Goal: Information Seeking & Learning: Find specific page/section

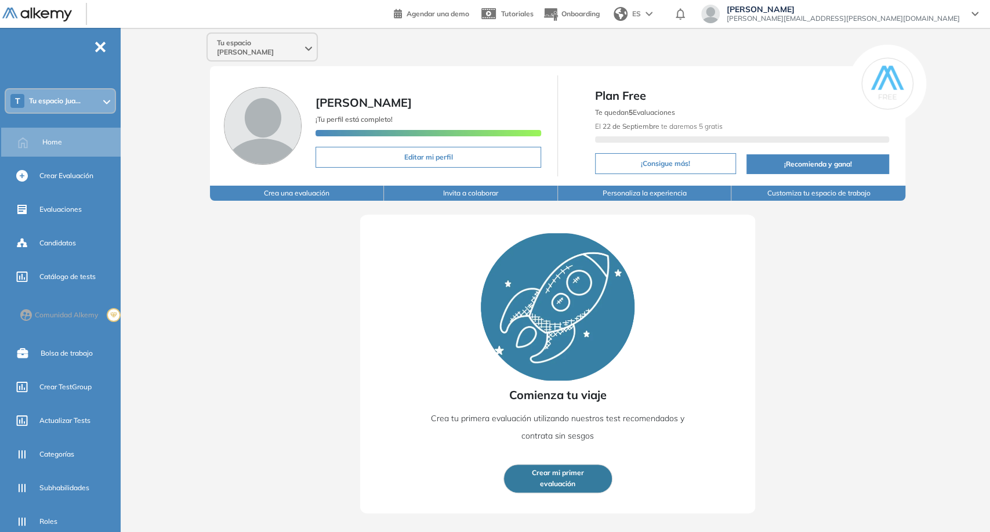
click at [271, 46] on span "Tu espacio [PERSON_NAME]" at bounding box center [260, 47] width 86 height 19
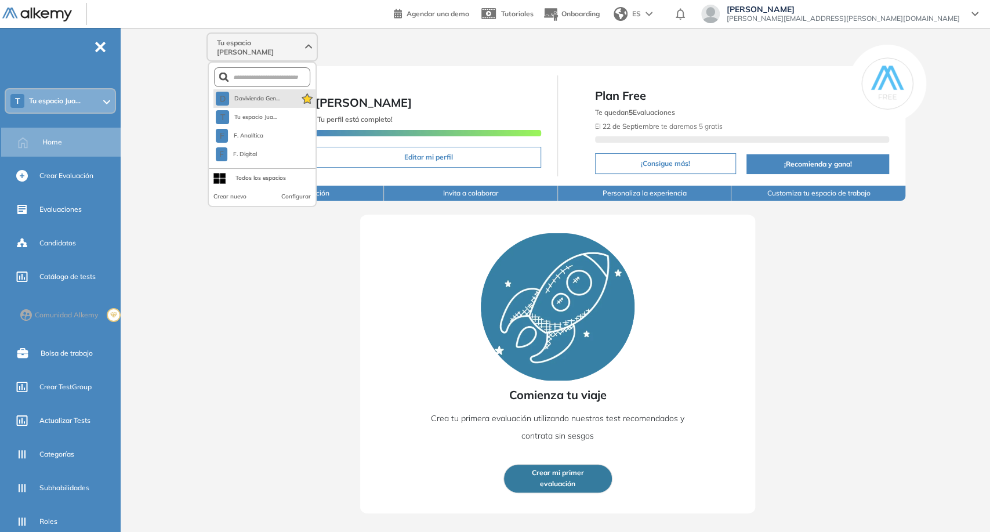
click at [286, 93] on li "D Davivienda Gen..." at bounding box center [264, 98] width 102 height 19
click at [256, 94] on span "Davivienda Gen..." at bounding box center [257, 98] width 46 height 9
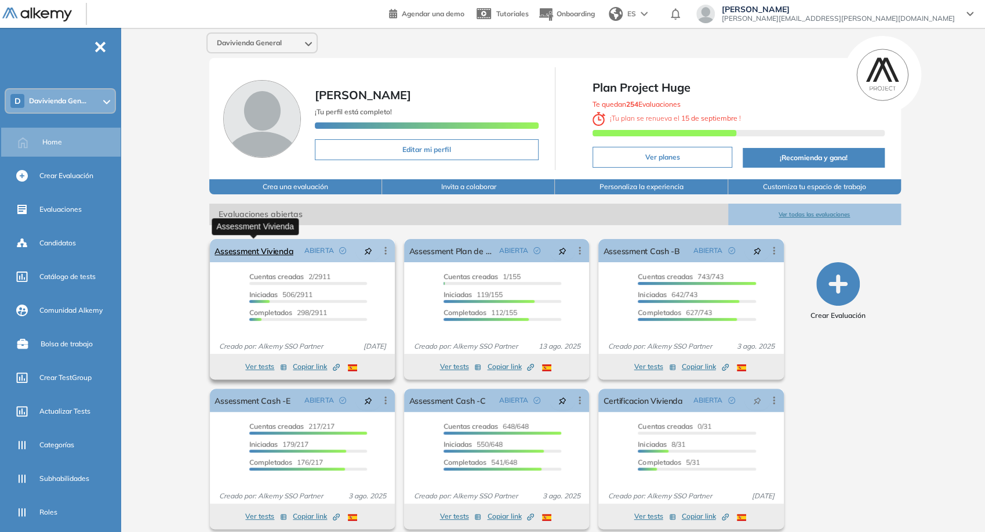
click at [274, 247] on link "Assessment Vivienda" at bounding box center [254, 250] width 79 height 23
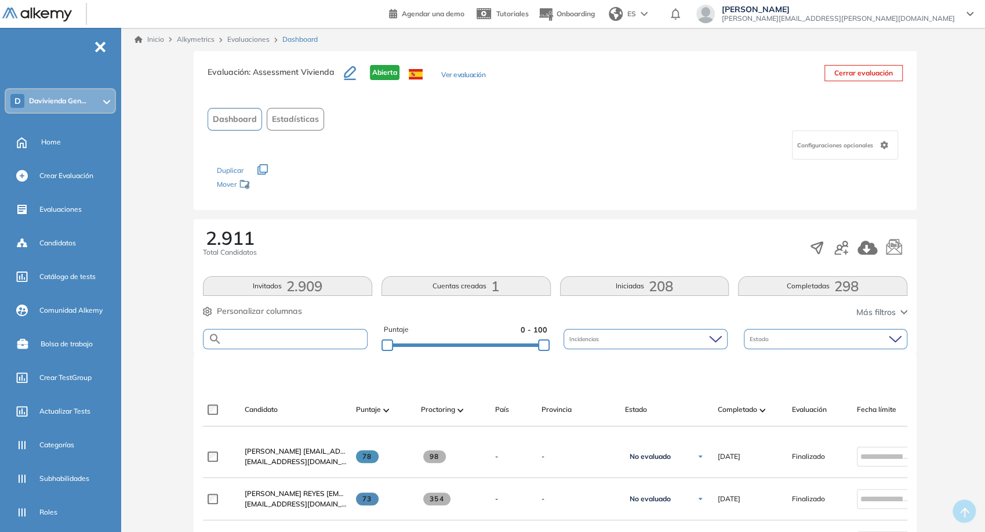
click at [269, 335] on input "text" at bounding box center [294, 339] width 145 height 9
paste input "**********"
type input "**********"
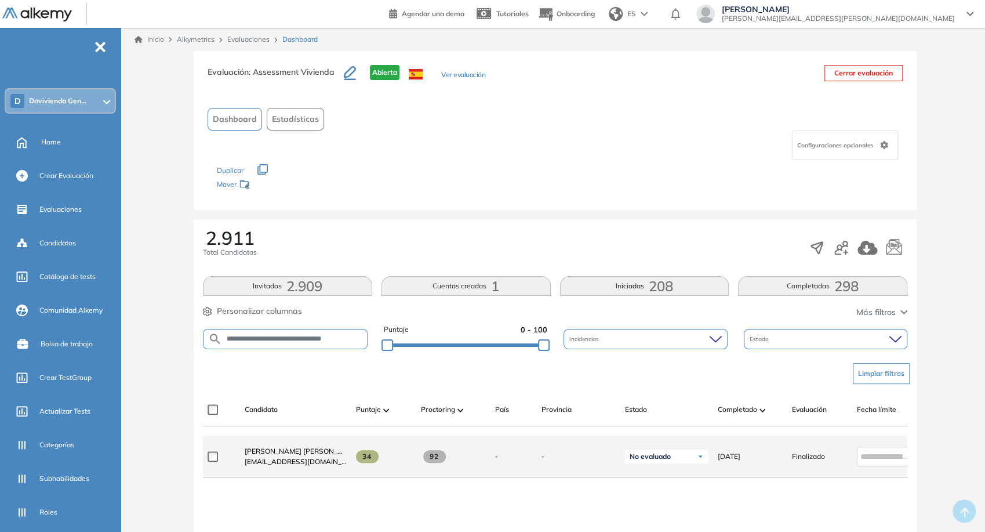
click at [211, 467] on div at bounding box center [222, 456] width 28 height 29
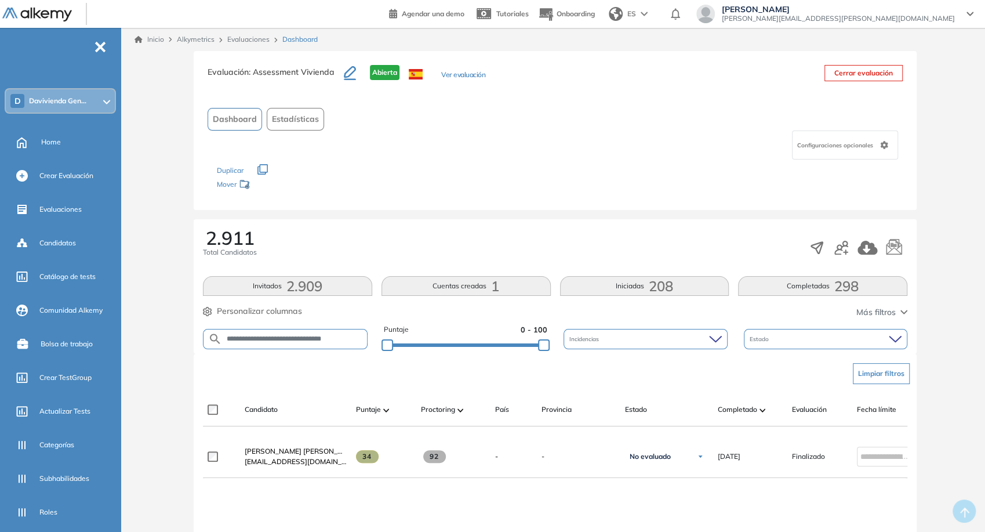
click at [246, 309] on span "Personalizar columnas" at bounding box center [259, 311] width 85 height 12
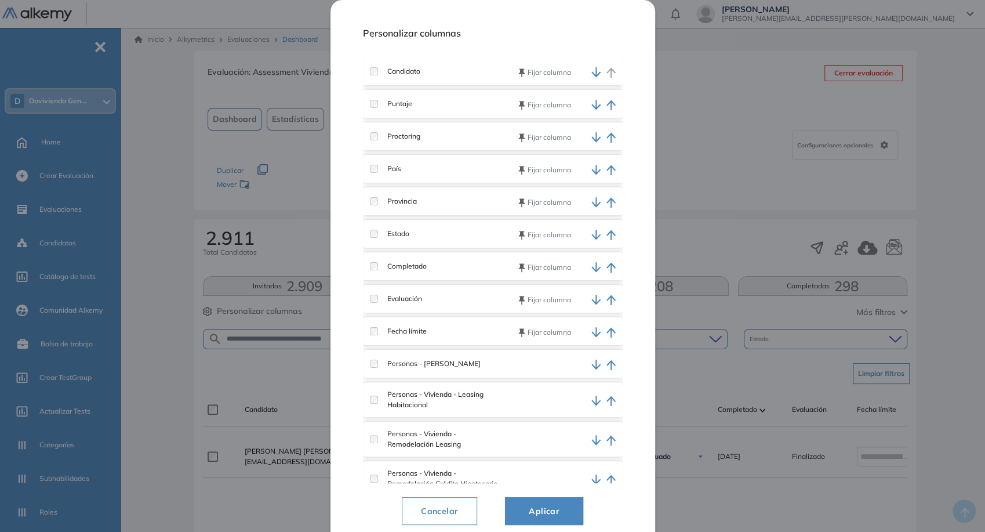
click at [381, 361] on label "Personas - [PERSON_NAME]" at bounding box center [429, 363] width 103 height 10
click at [371, 361] on div "Personas - [PERSON_NAME]" at bounding box center [493, 364] width 260 height 28
click at [386, 437] on label "Personas - Vivienda - Remodelación Leasing" at bounding box center [438, 439] width 121 height 21
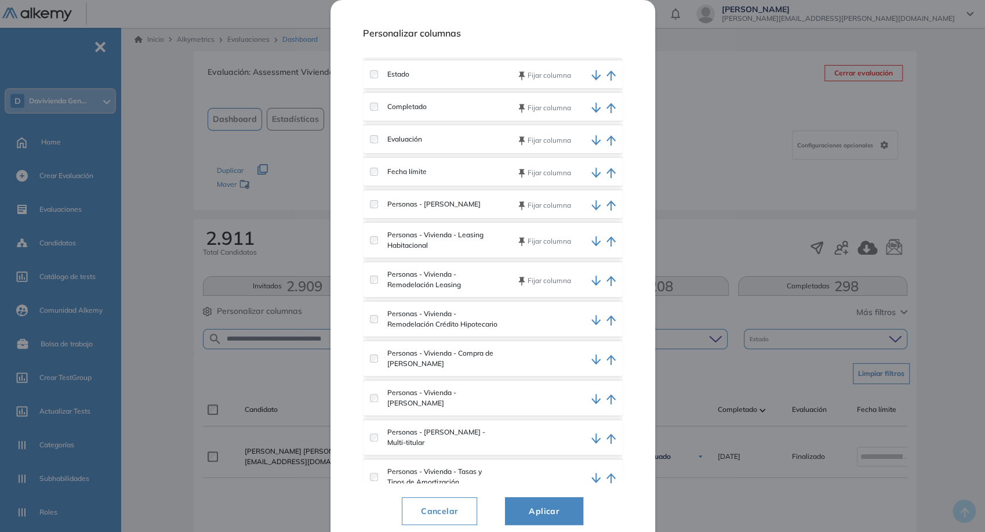
scroll to position [193, 0]
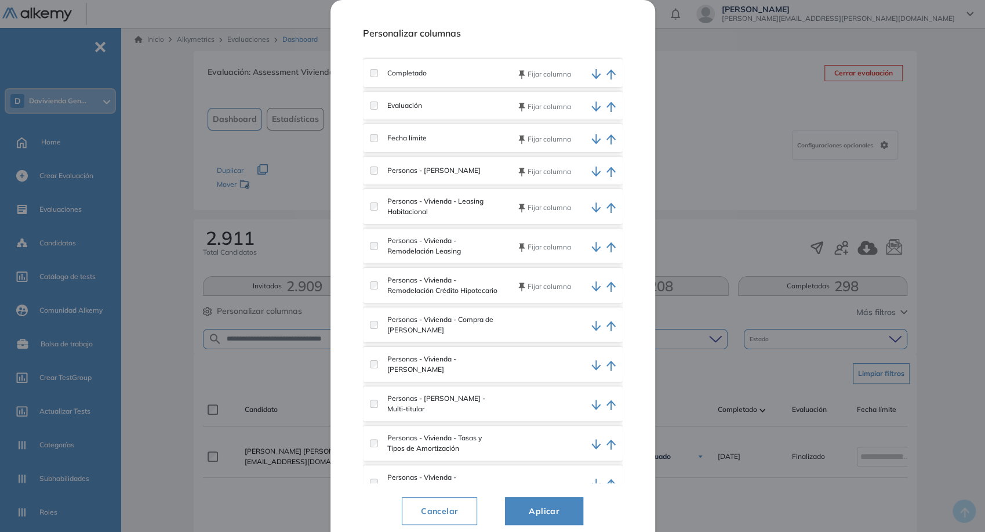
click at [378, 335] on div "Personas - Vivienda - Compra de [PERSON_NAME]" at bounding box center [434, 324] width 129 height 21
click at [378, 408] on label at bounding box center [374, 404] width 8 height 8
click at [374, 454] on div "Personas - Vivienda - Tasas y Tipos de Amortización" at bounding box center [434, 443] width 129 height 21
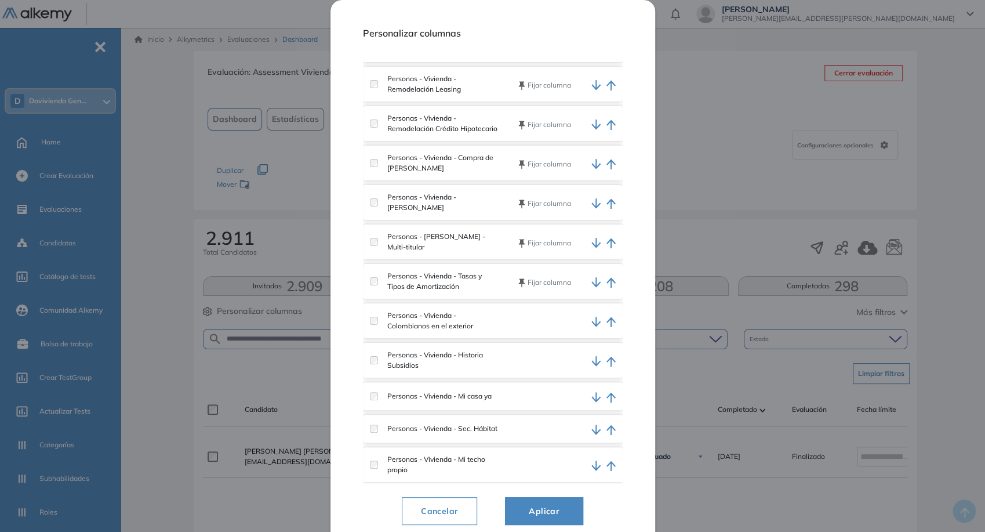
scroll to position [386, 0]
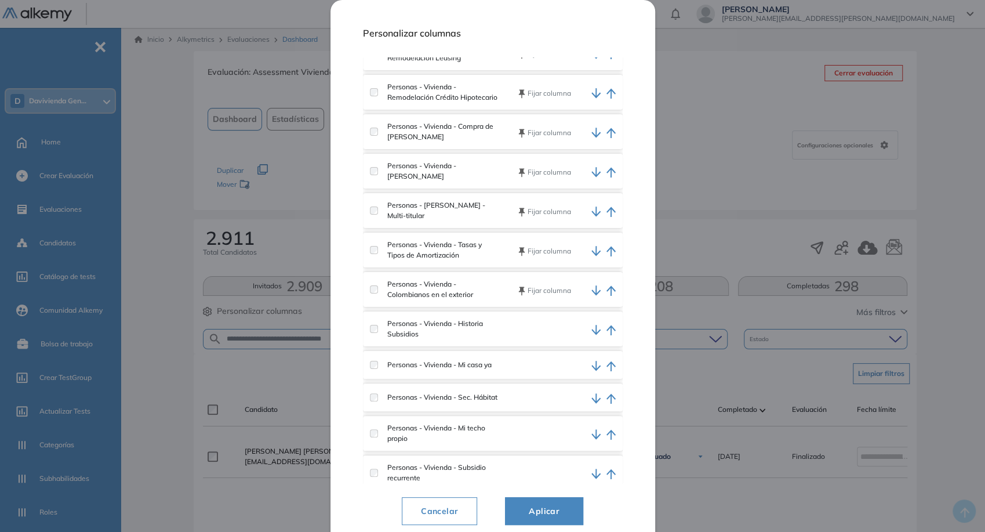
click at [372, 333] on div "Personas - Vivienda - Historia Subsidios" at bounding box center [434, 328] width 129 height 21
click at [378, 437] on label at bounding box center [374, 433] width 8 height 8
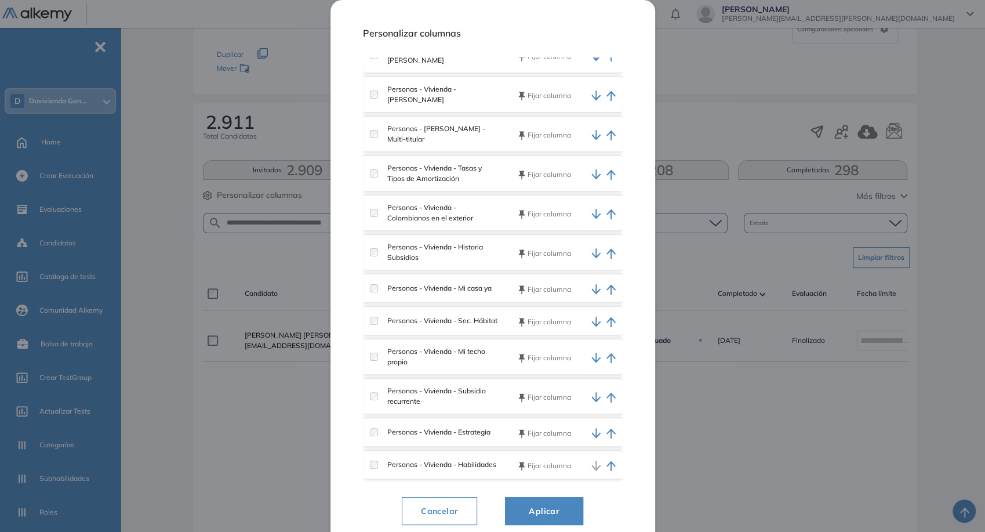
scroll to position [182, 0]
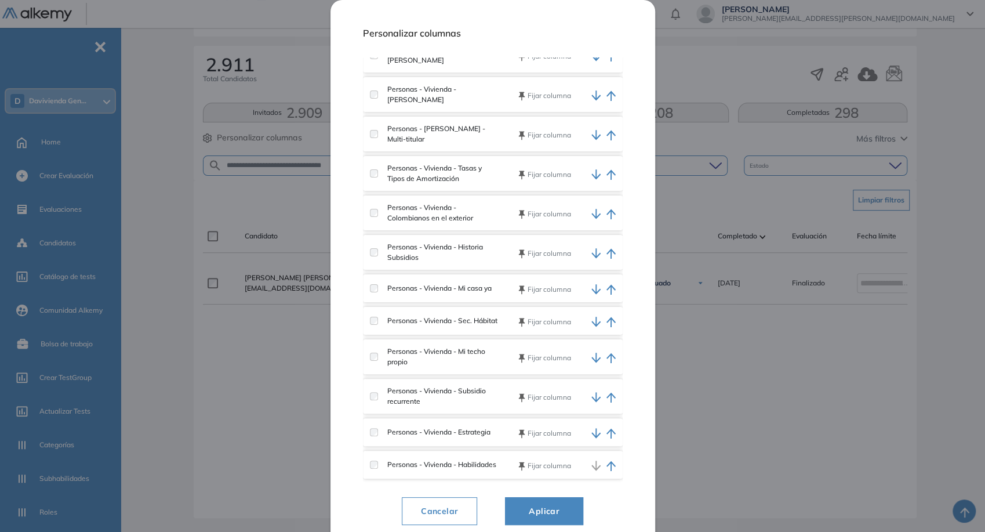
click at [562, 505] on span "Aplicar" at bounding box center [544, 511] width 49 height 14
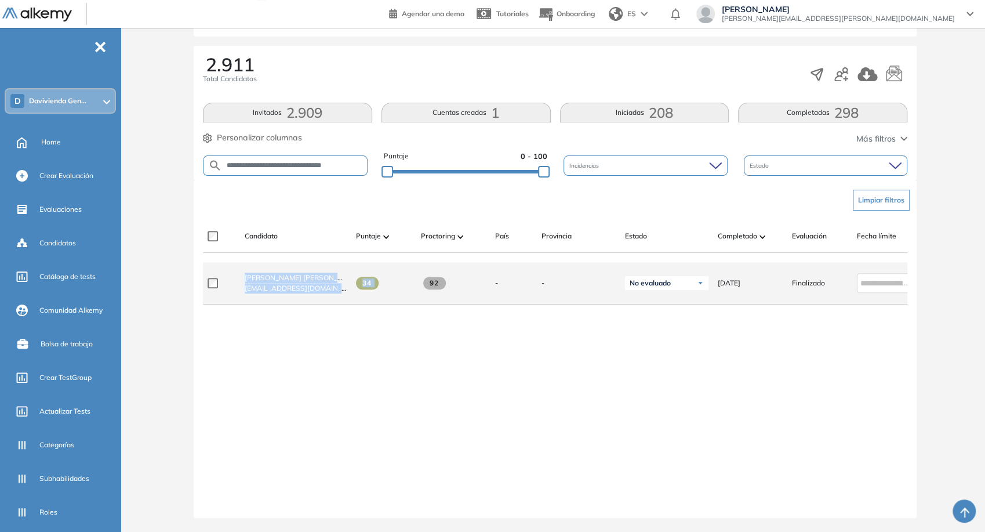
drag, startPoint x: 404, startPoint y: 251, endPoint x: 422, endPoint y: 261, distance: 20.5
click at [422, 261] on div "Candidato Puntaje Proctoring País Provincia Estado Completado Evaluación Fecha …" at bounding box center [555, 364] width 705 height 289
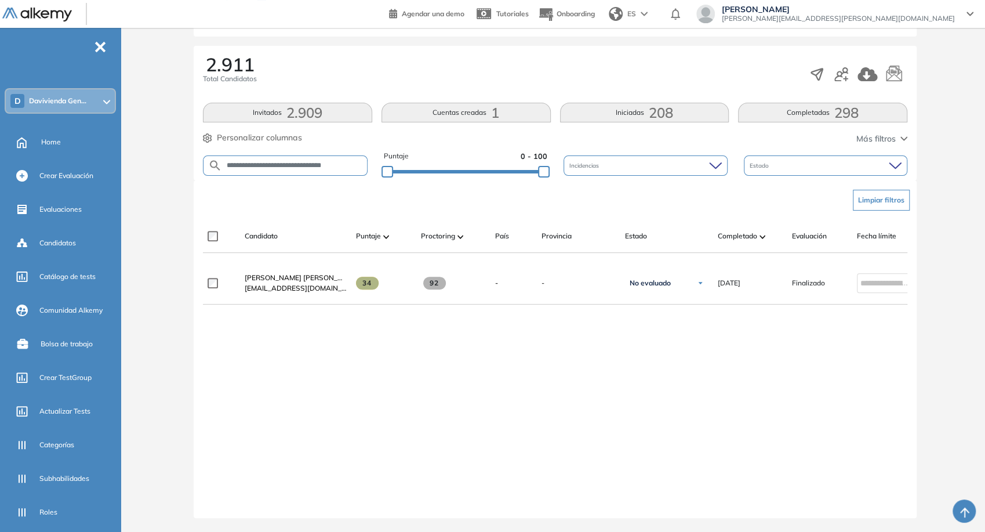
click at [441, 339] on div "[PERSON_NAME] [PERSON_NAME][EMAIL_ADDRESS][DOMAIN_NAME] [DOMAIN_NAME][EMAIL_ADD…" at bounding box center [555, 380] width 705 height 237
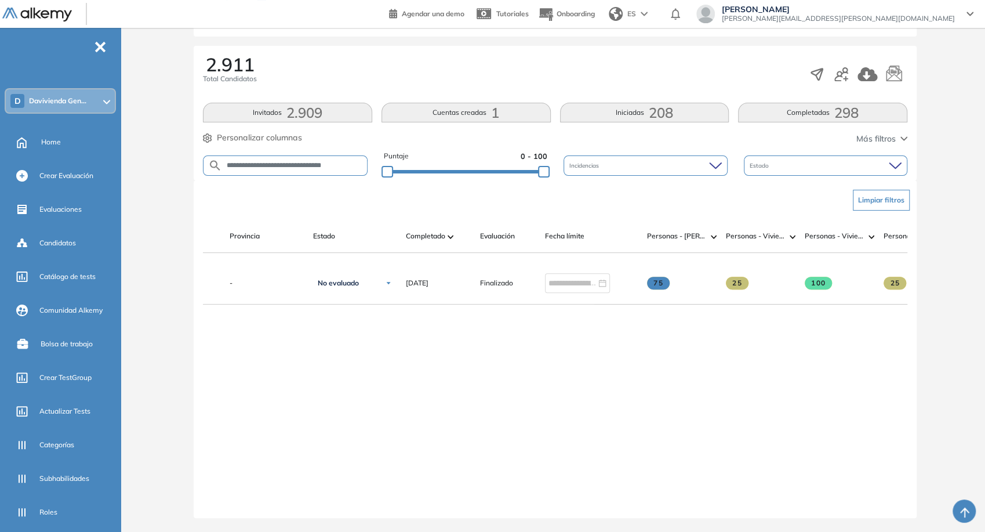
scroll to position [0, 0]
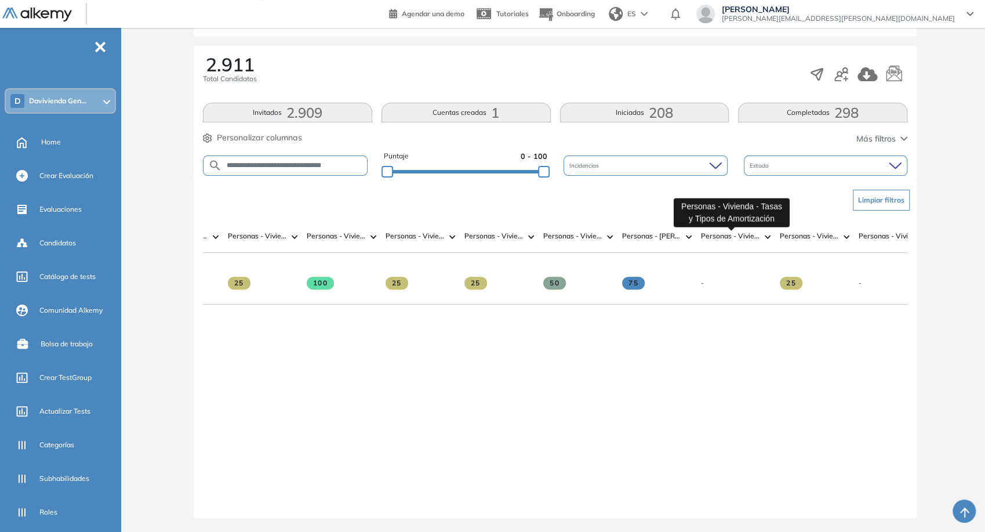
drag, startPoint x: 710, startPoint y: 230, endPoint x: 708, endPoint y: 202, distance: 28.5
click at [708, 202] on div "Personas - Vivienda - Tasas y Tipos de Amortización" at bounding box center [732, 212] width 116 height 29
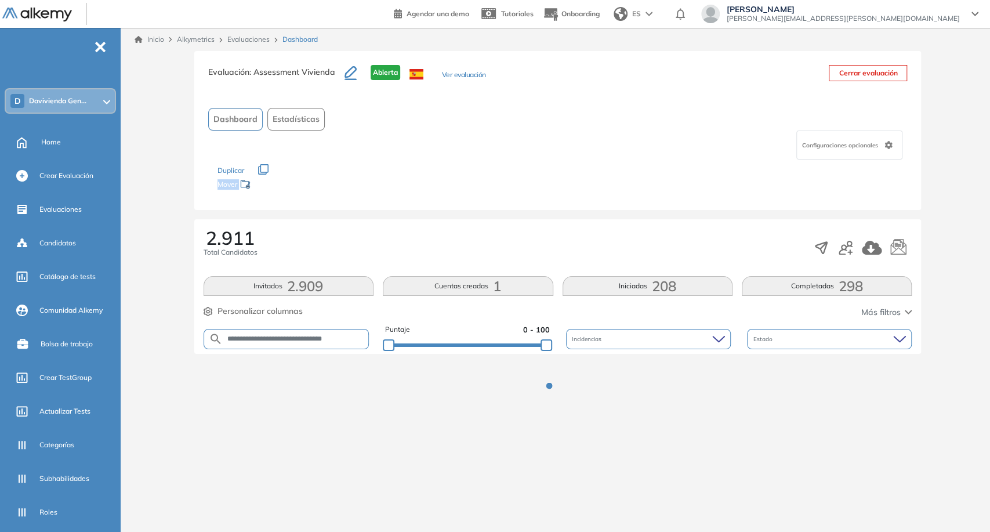
click at [708, 202] on div "Evaluación : Assessment [PERSON_NAME] Ver evaluación Cerrar evaluación Dashboar…" at bounding box center [557, 130] width 727 height 159
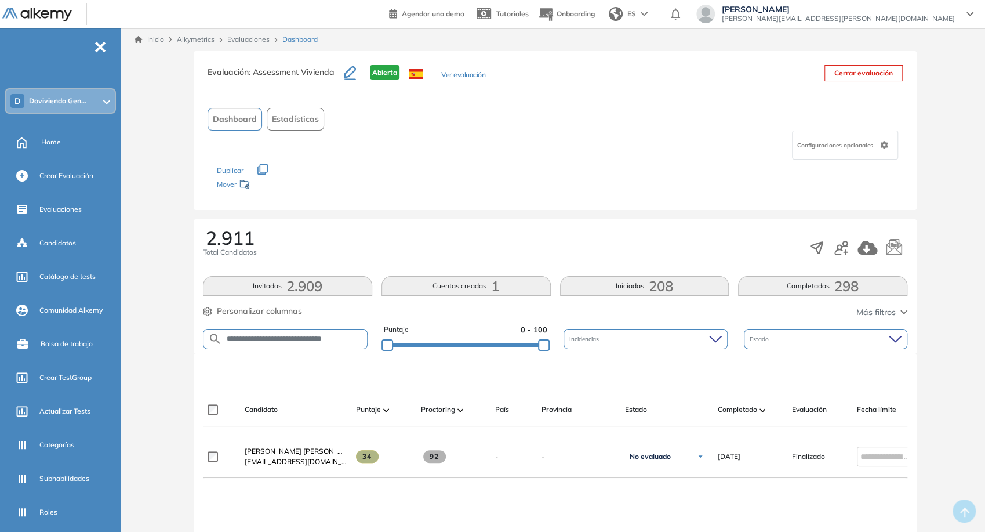
click at [291, 336] on input "**********" at bounding box center [294, 339] width 145 height 9
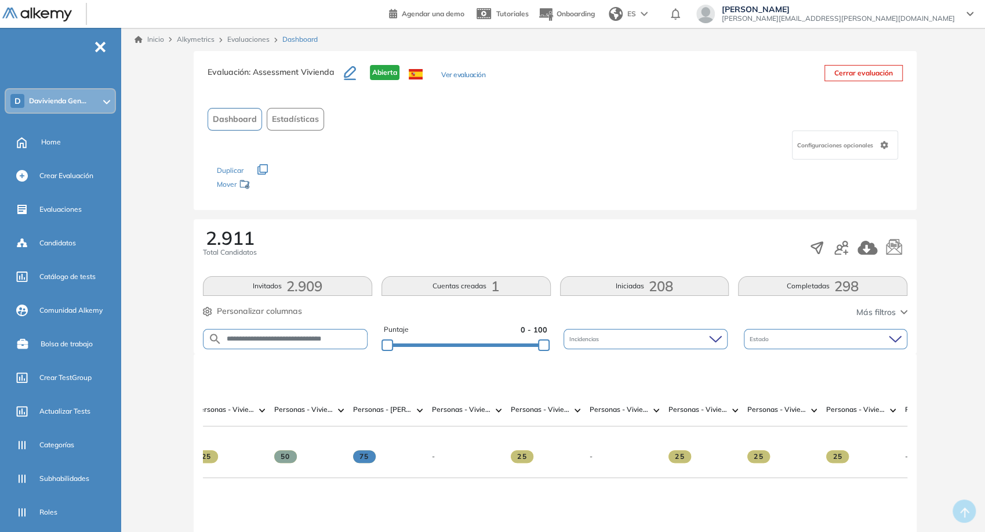
scroll to position [0, 1118]
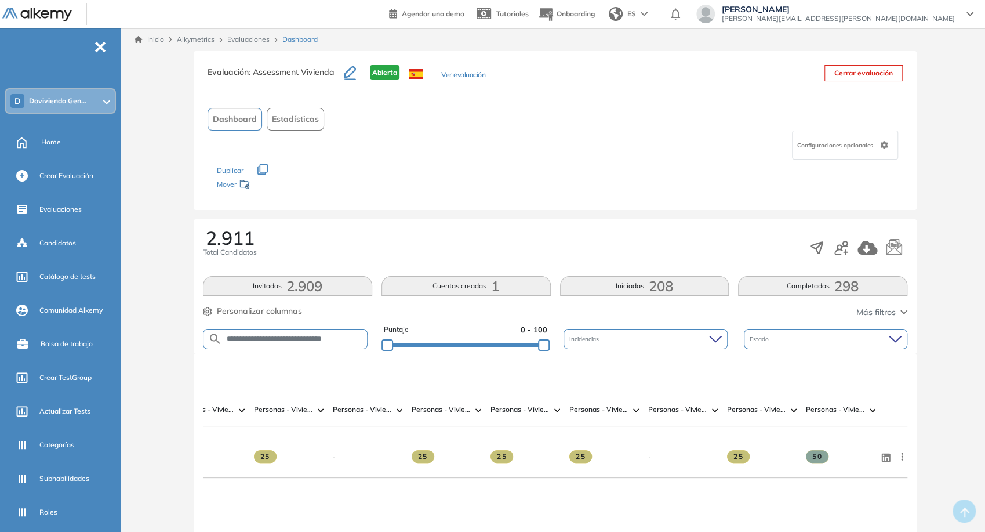
click at [432, 433] on div at bounding box center [441, 430] width 79 height 9
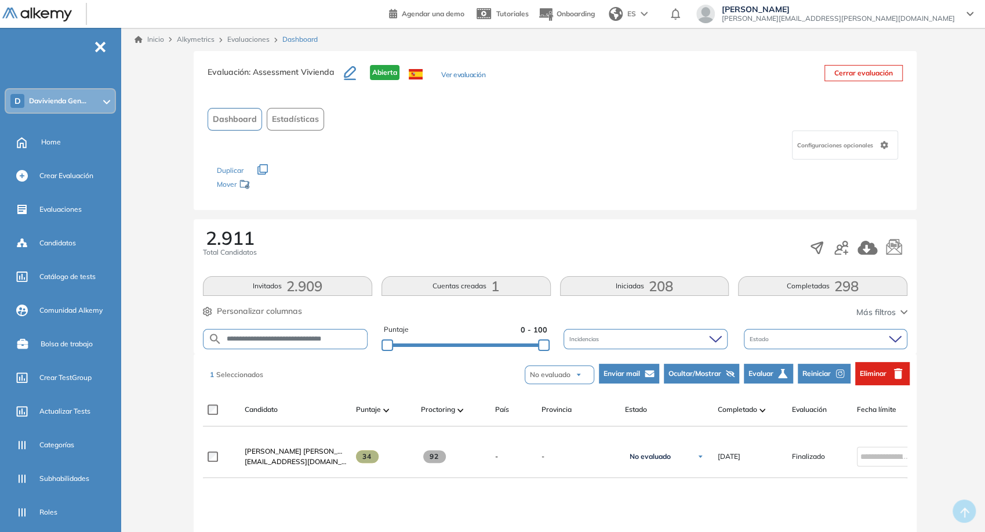
click at [823, 378] on span "Reiniciar" at bounding box center [817, 373] width 28 height 10
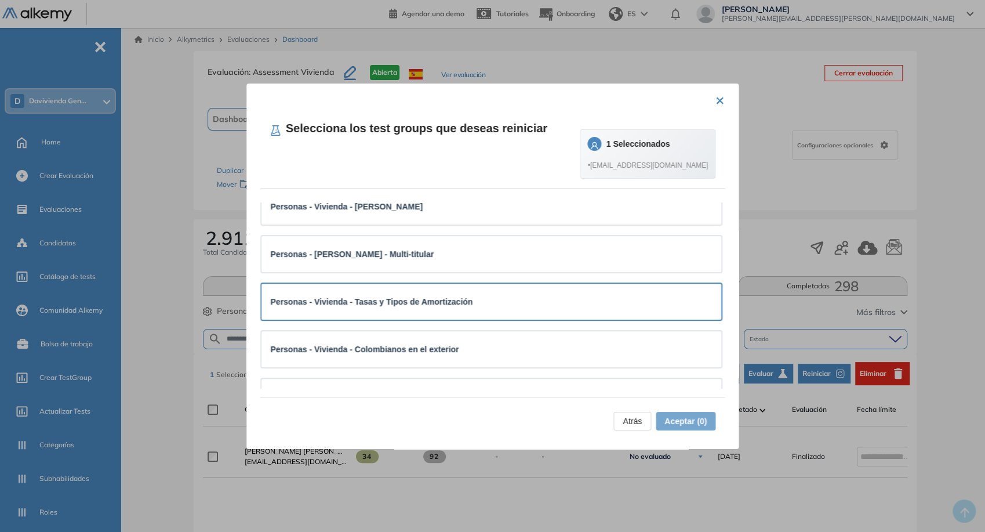
click at [471, 285] on div "Personas - Vivienda - Tasas y Tipos de Amortización" at bounding box center [492, 302] width 460 height 36
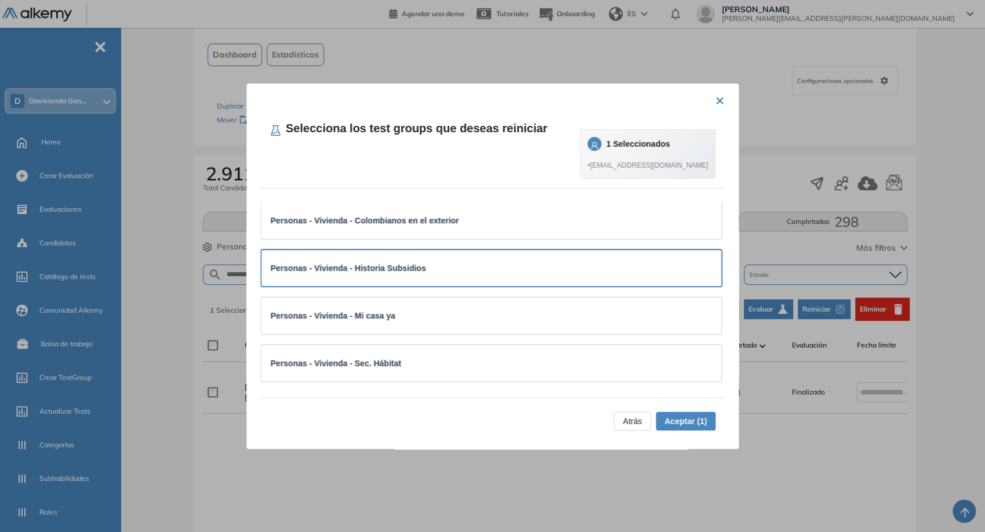
click at [459, 282] on div "Personas - Vivienda - Historia Subsidios" at bounding box center [492, 268] width 460 height 36
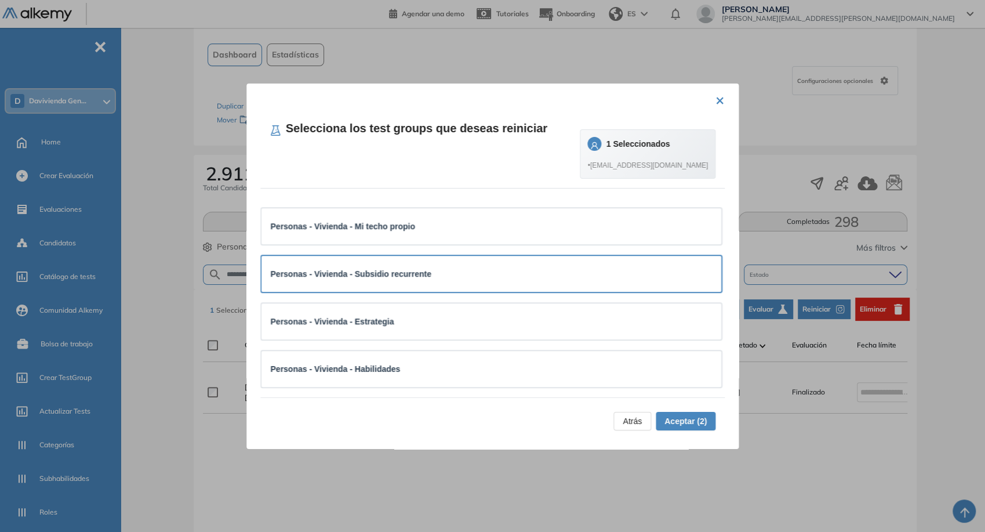
click at [434, 277] on div "Personas - Vivienda - Subsidio recurrente" at bounding box center [492, 273] width 442 height 17
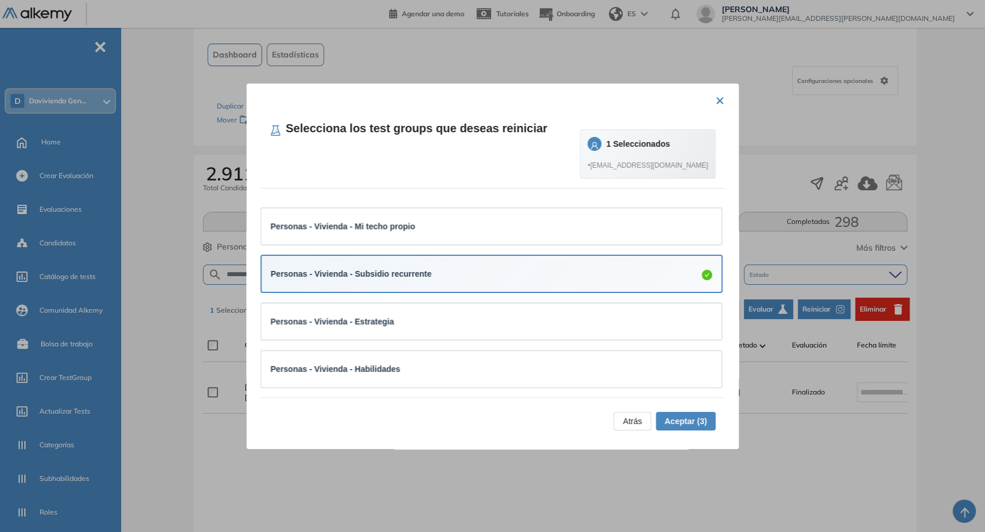
click at [684, 413] on button "Aceptar (3)" at bounding box center [686, 421] width 60 height 19
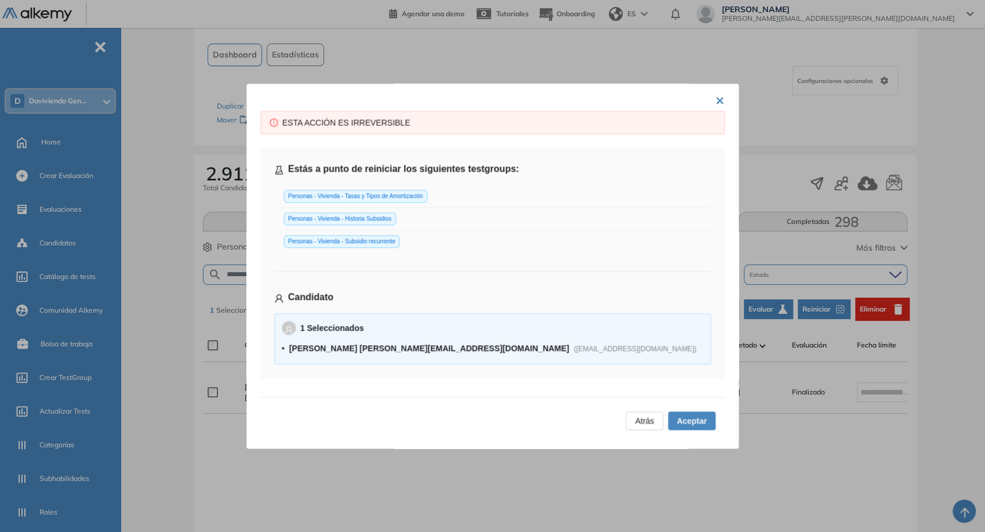
click at [689, 425] on span "Aceptar" at bounding box center [692, 420] width 30 height 13
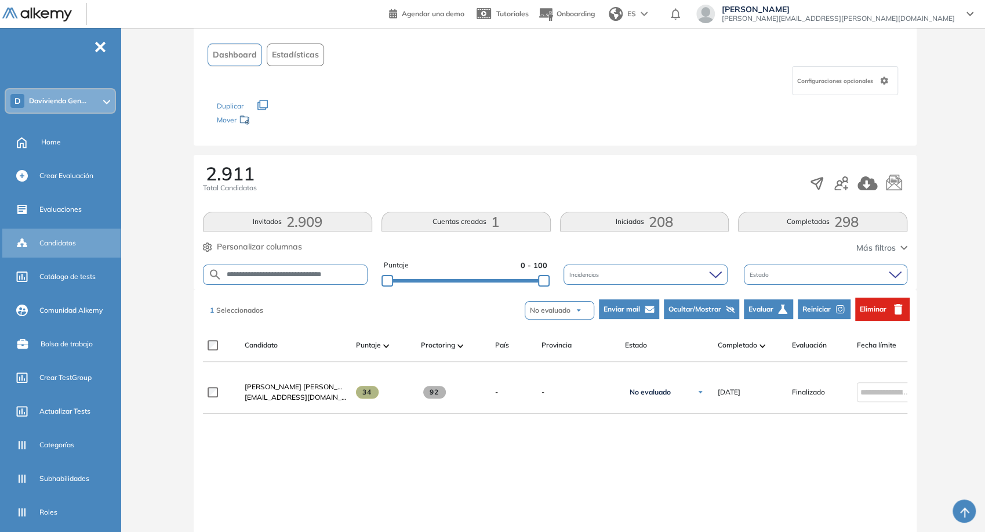
click at [66, 249] on div "Candidatos" at bounding box center [78, 243] width 79 height 20
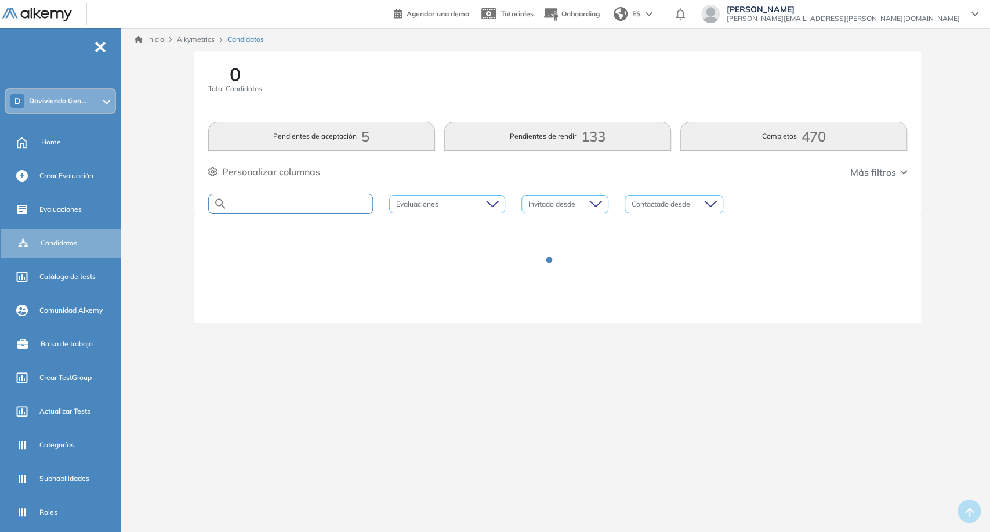
click at [303, 207] on input "text" at bounding box center [299, 203] width 145 height 9
paste input "**********"
type input "**********"
paste input "**********"
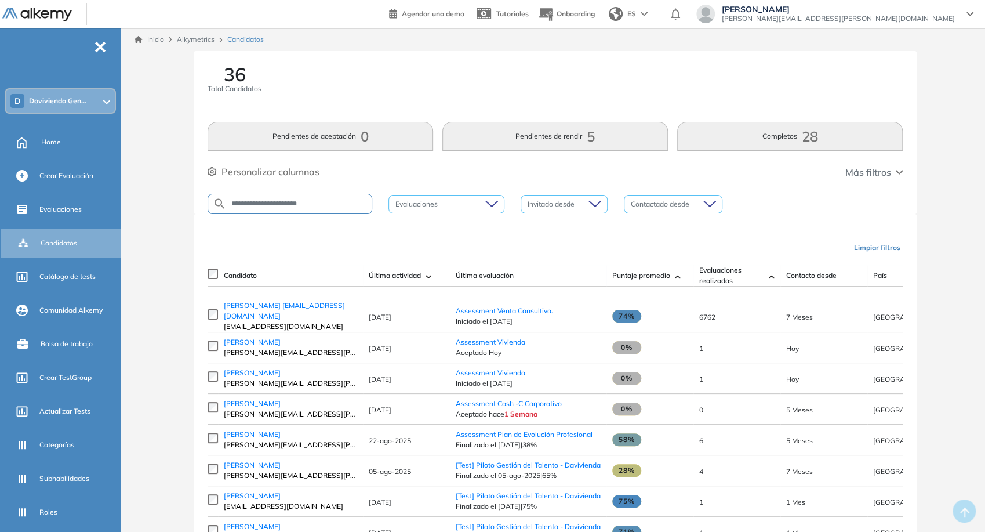
type input "**********"
